Goal: Go to known website: Go to known website

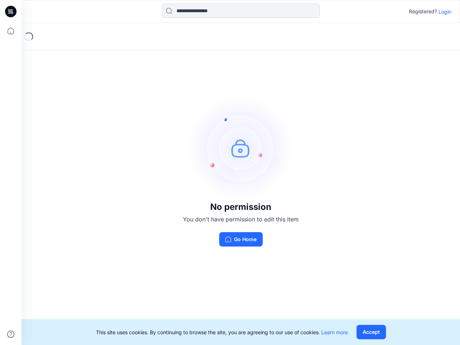
click at [230, 172] on img at bounding box center [241, 148] width 108 height 108
click at [11, 11] on icon at bounding box center [11, 11] width 3 height 0
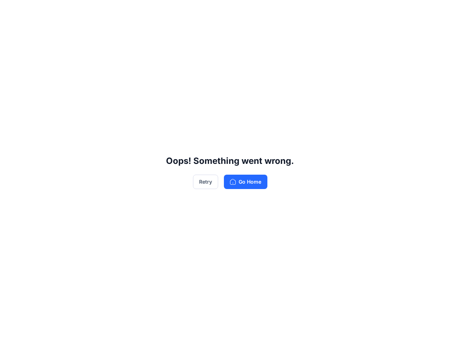
click at [11, 31] on div "Oops! Something went wrong. Retry Go Home" at bounding box center [230, 172] width 460 height 345
click at [11, 334] on div "Oops! Something went wrong. Retry Go Home" at bounding box center [230, 172] width 460 height 345
click at [241, 11] on div "Oops! Something went wrong. Retry Go Home" at bounding box center [230, 172] width 460 height 345
click at [445, 11] on div "Oops! Something went wrong. Retry Go Home" at bounding box center [230, 172] width 460 height 345
click at [371, 332] on div "Oops! Something went wrong. Retry Go Home" at bounding box center [230, 172] width 460 height 345
